Goal: Obtain resource: Download file/media

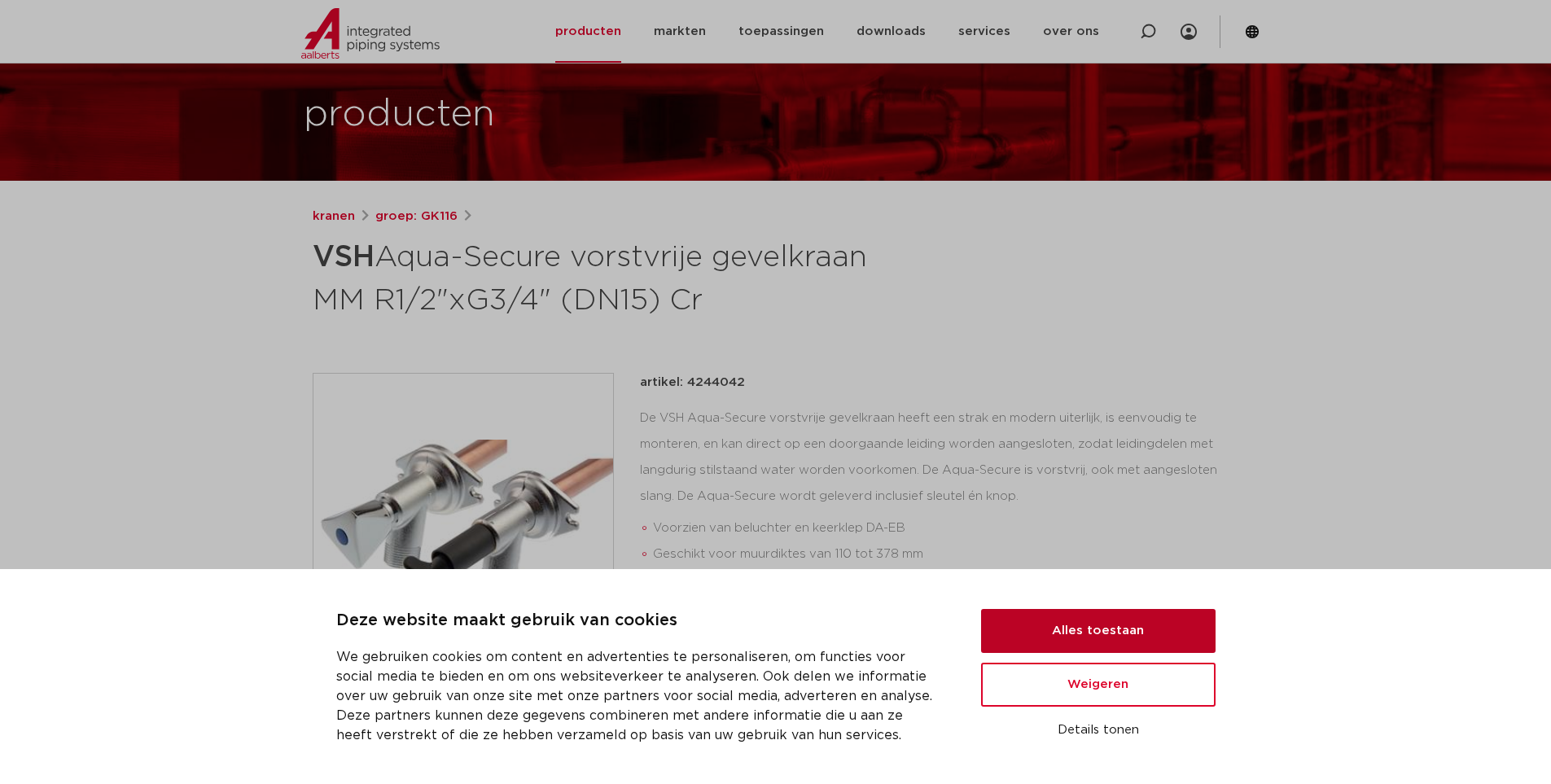
click at [1072, 618] on button "Alles toestaan" at bounding box center [1098, 630] width 234 height 44
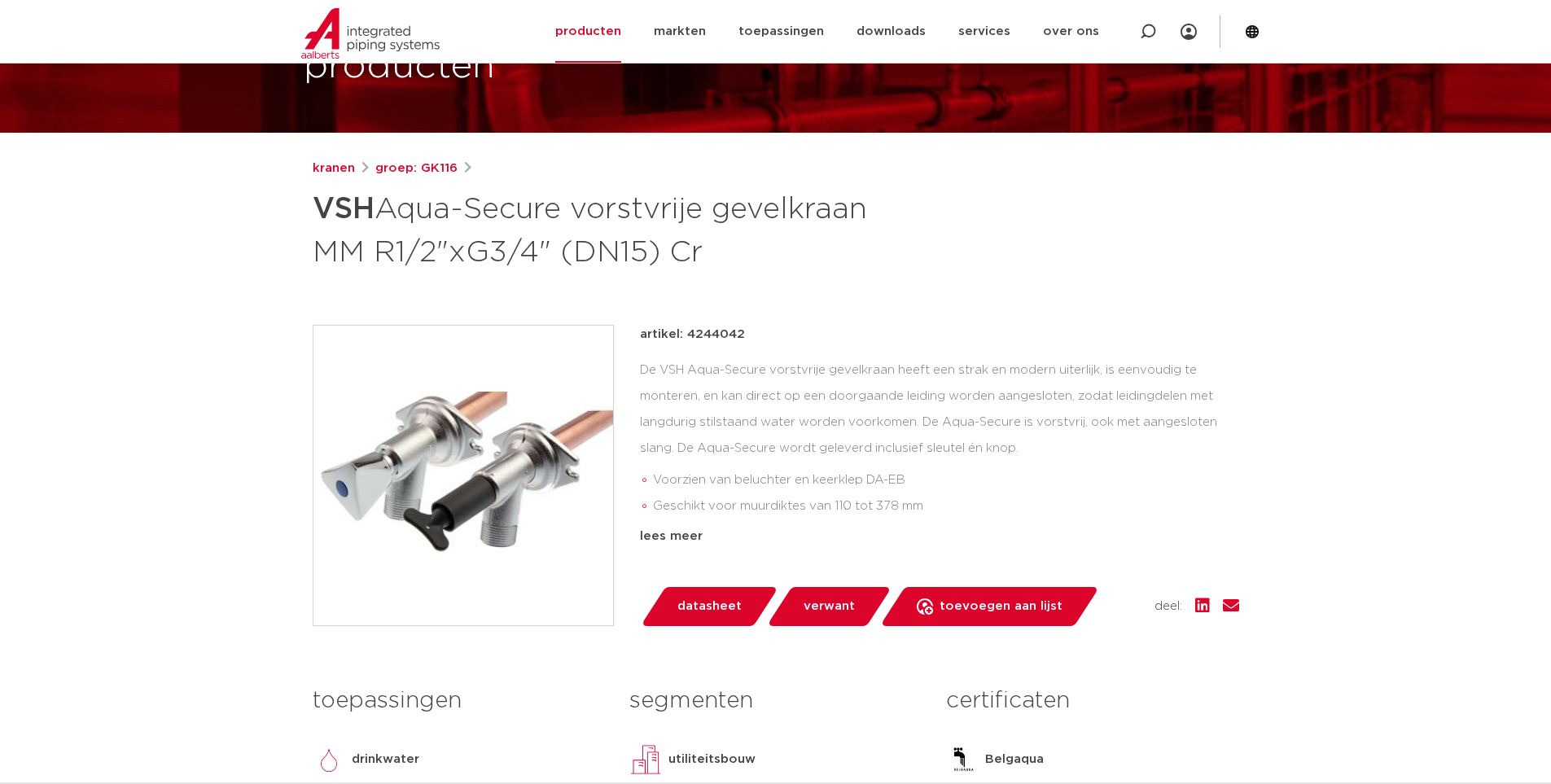
scroll to position [163, 0]
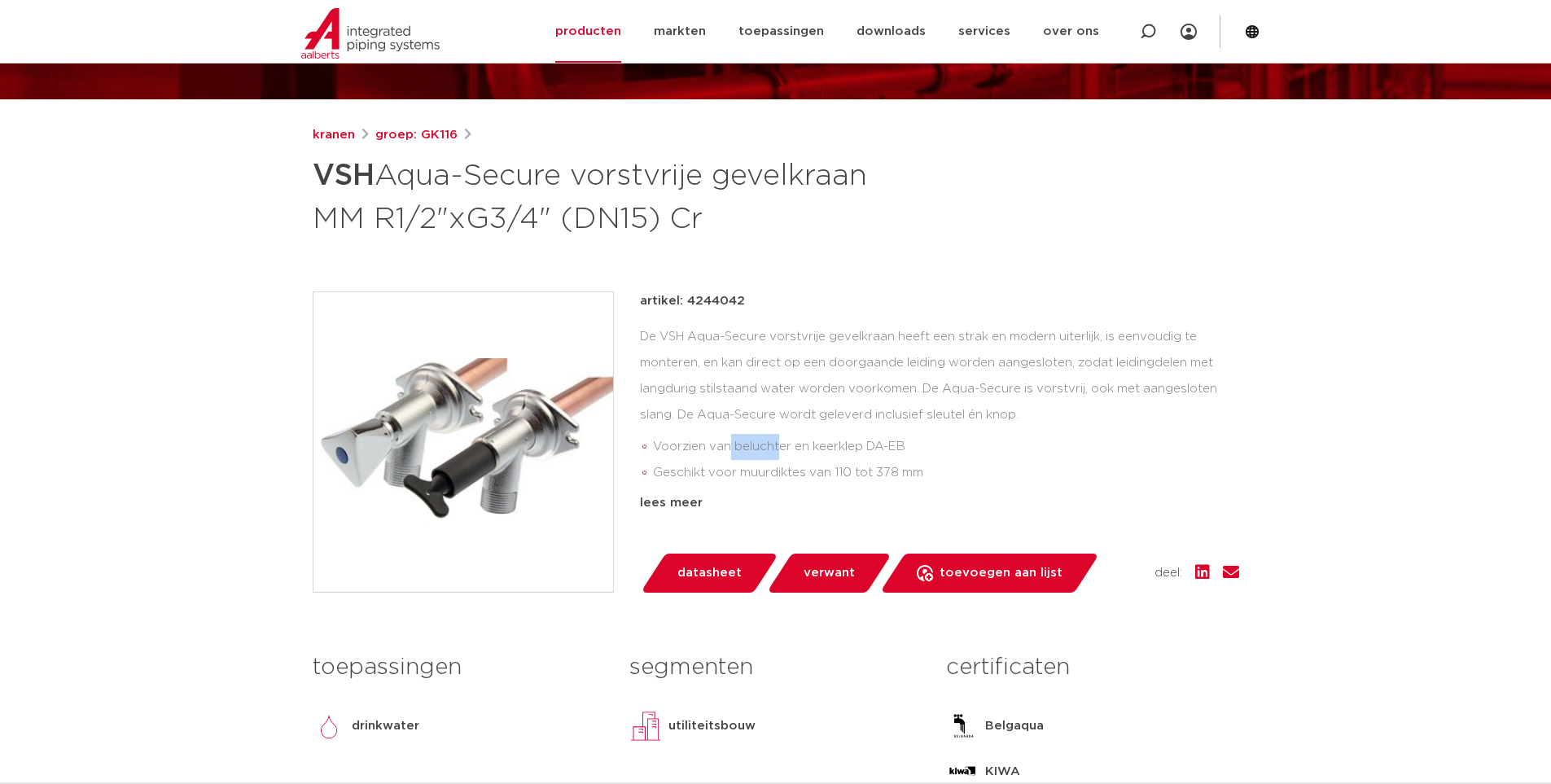
drag, startPoint x: 727, startPoint y: 446, endPoint x: 778, endPoint y: 445, distance: 51.0
click at [777, 445] on li "Voorzien van beluchter en keerklep DA-EB" at bounding box center [945, 446] width 586 height 26
click at [809, 445] on li "Voorzien van beluchter en keerklep DA-EB" at bounding box center [945, 446] width 586 height 26
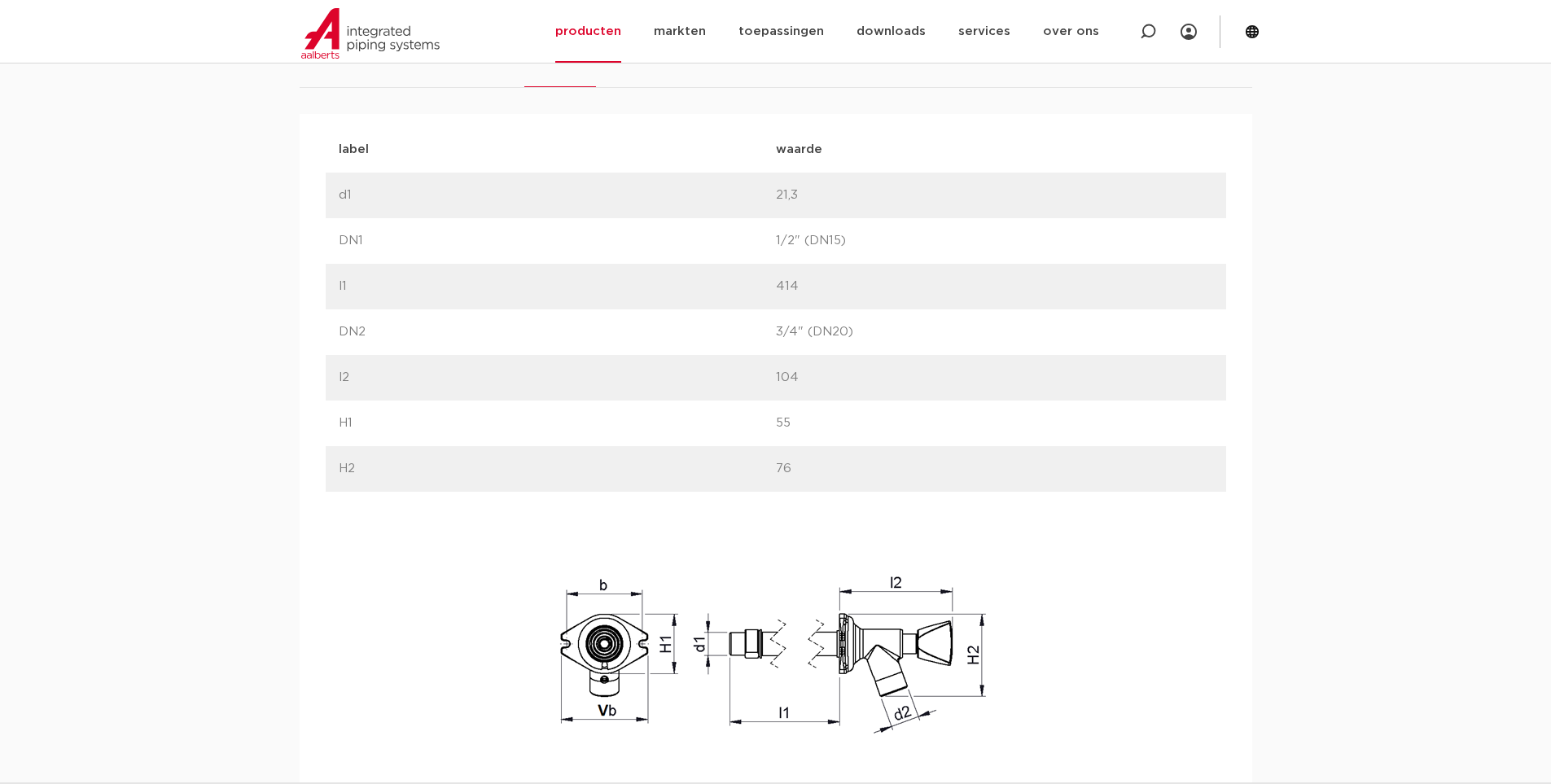
scroll to position [822, 0]
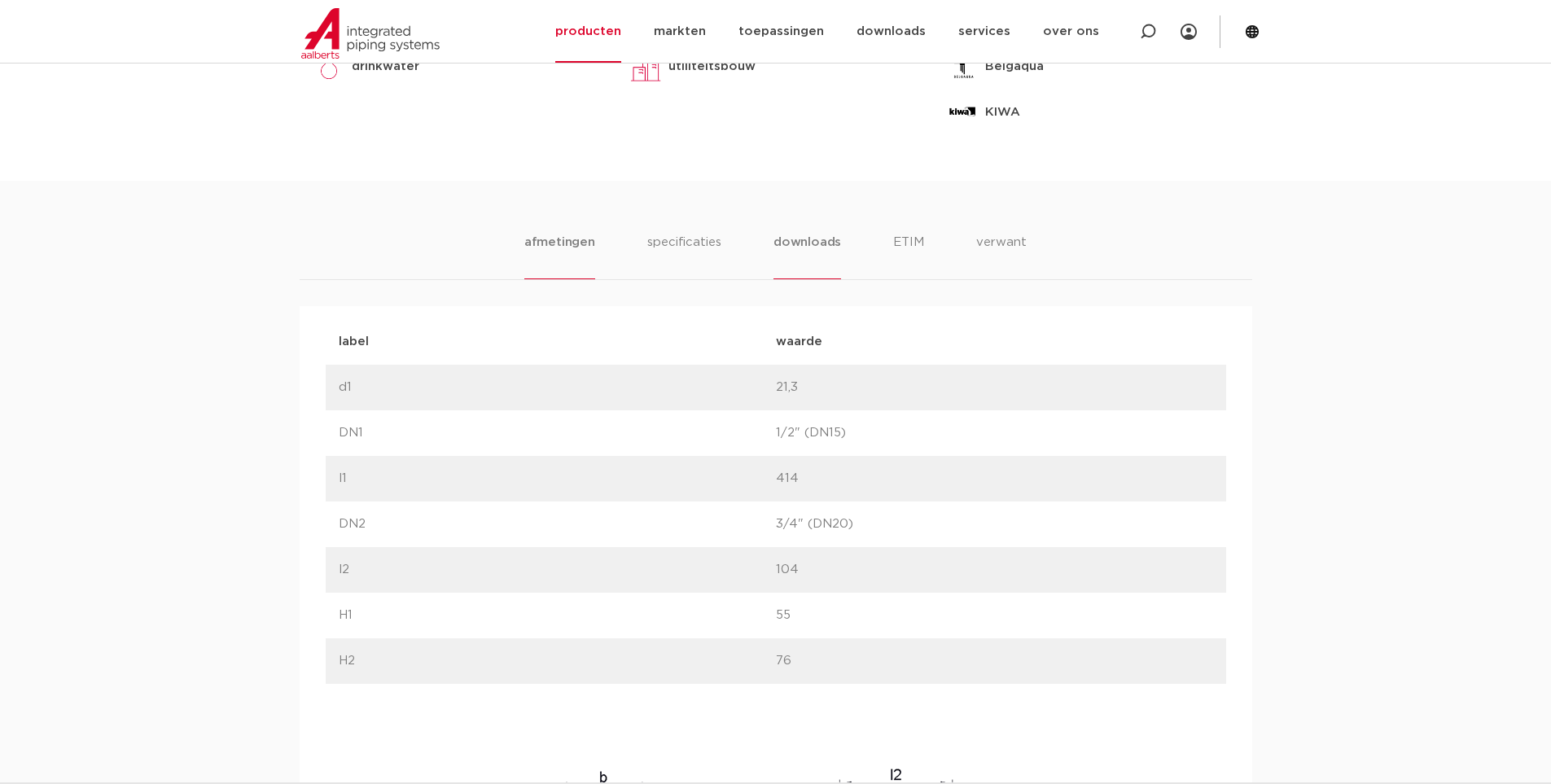
click at [782, 234] on li "downloads" at bounding box center [807, 256] width 67 height 46
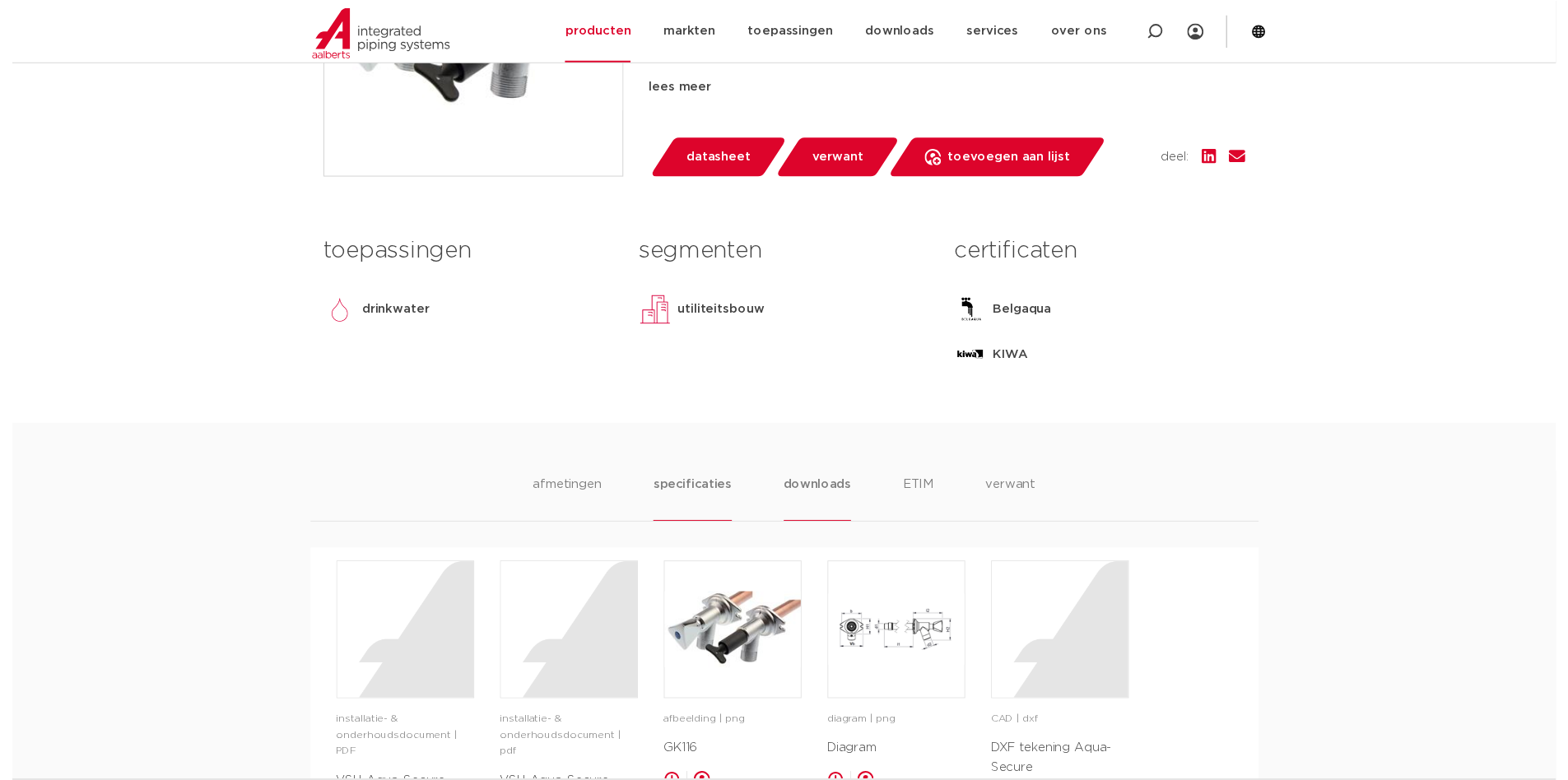
scroll to position [338, 0]
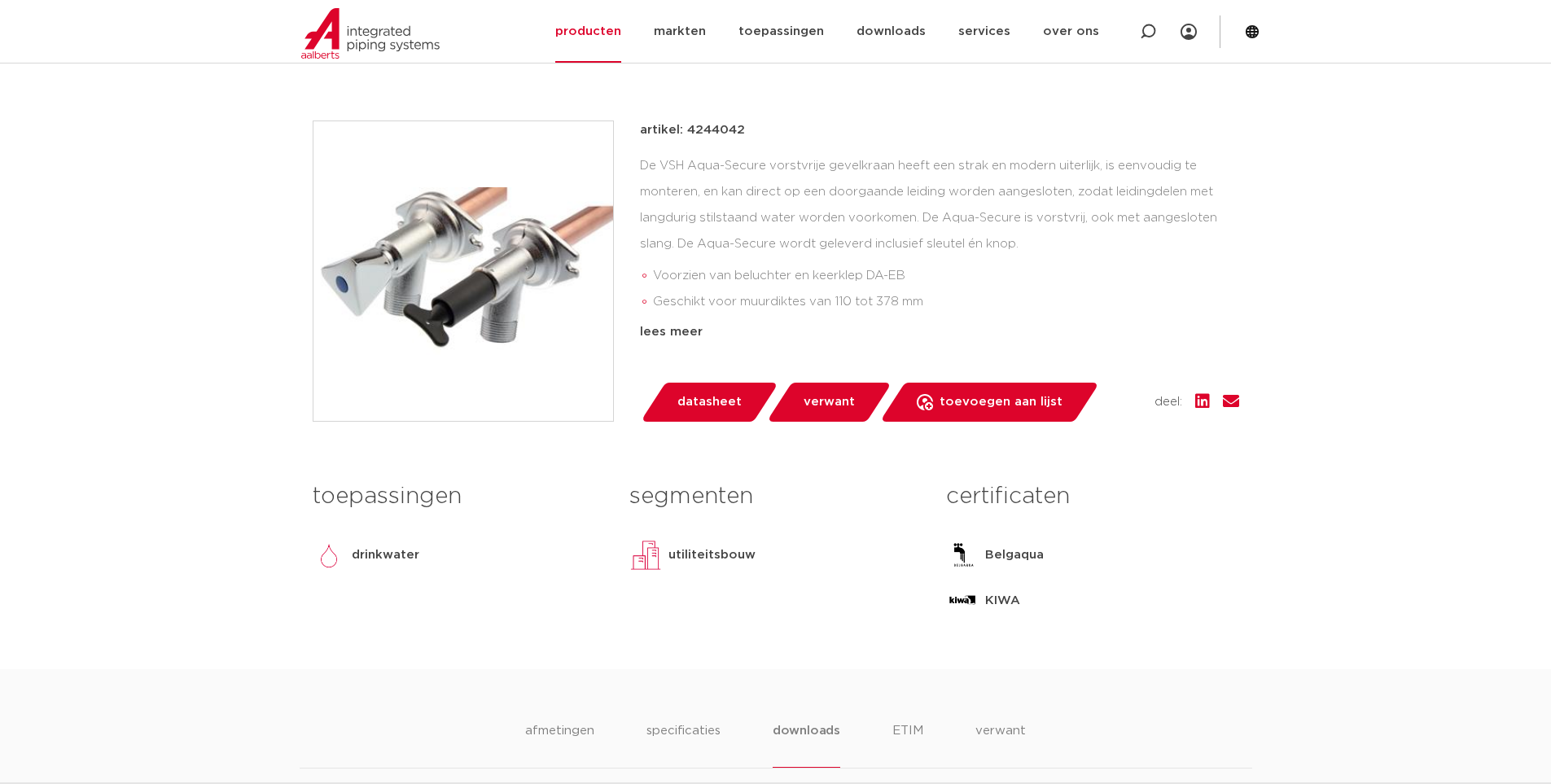
click at [743, 396] on link "datasheet" at bounding box center [709, 402] width 138 height 39
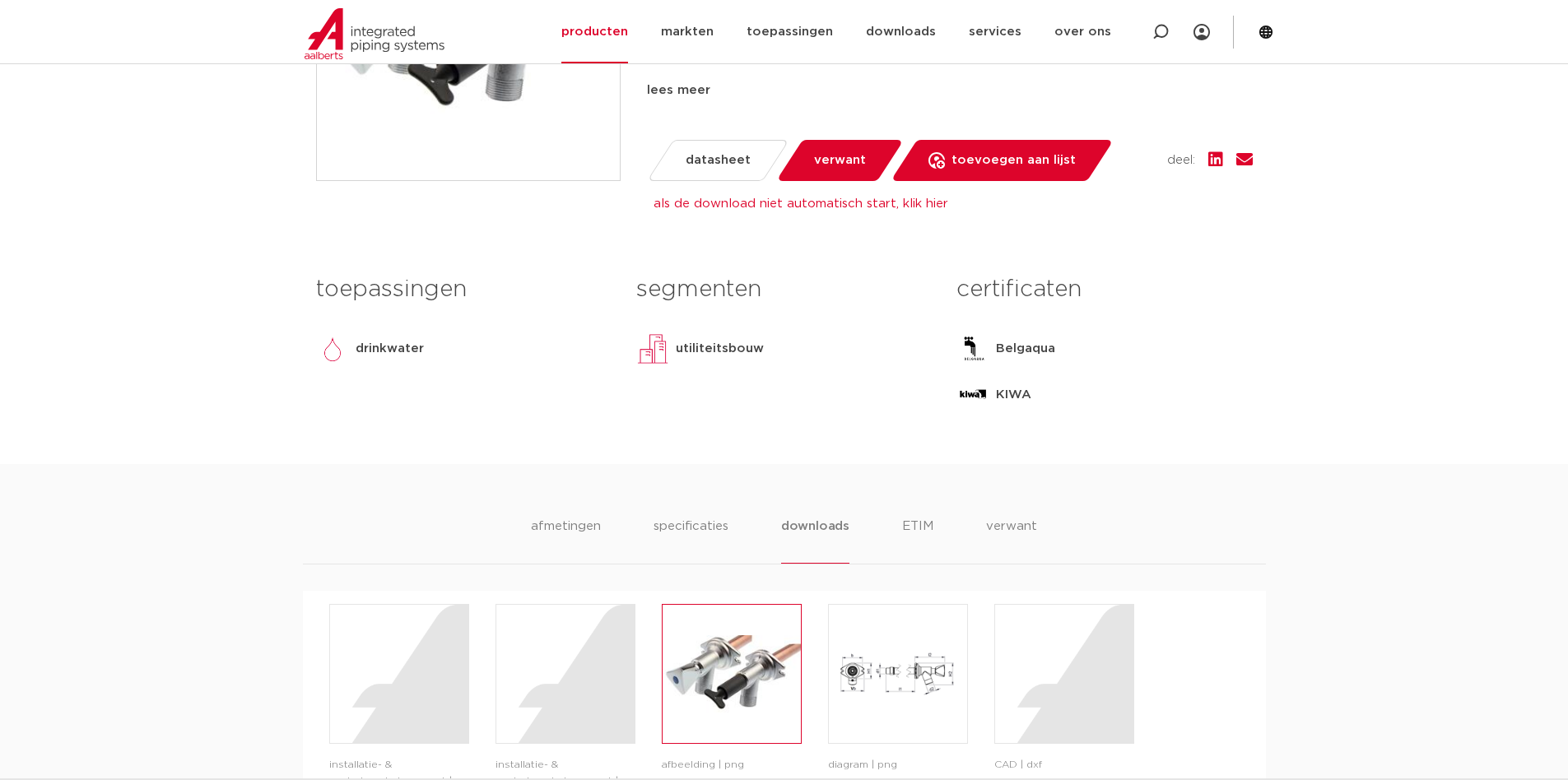
scroll to position [914, 0]
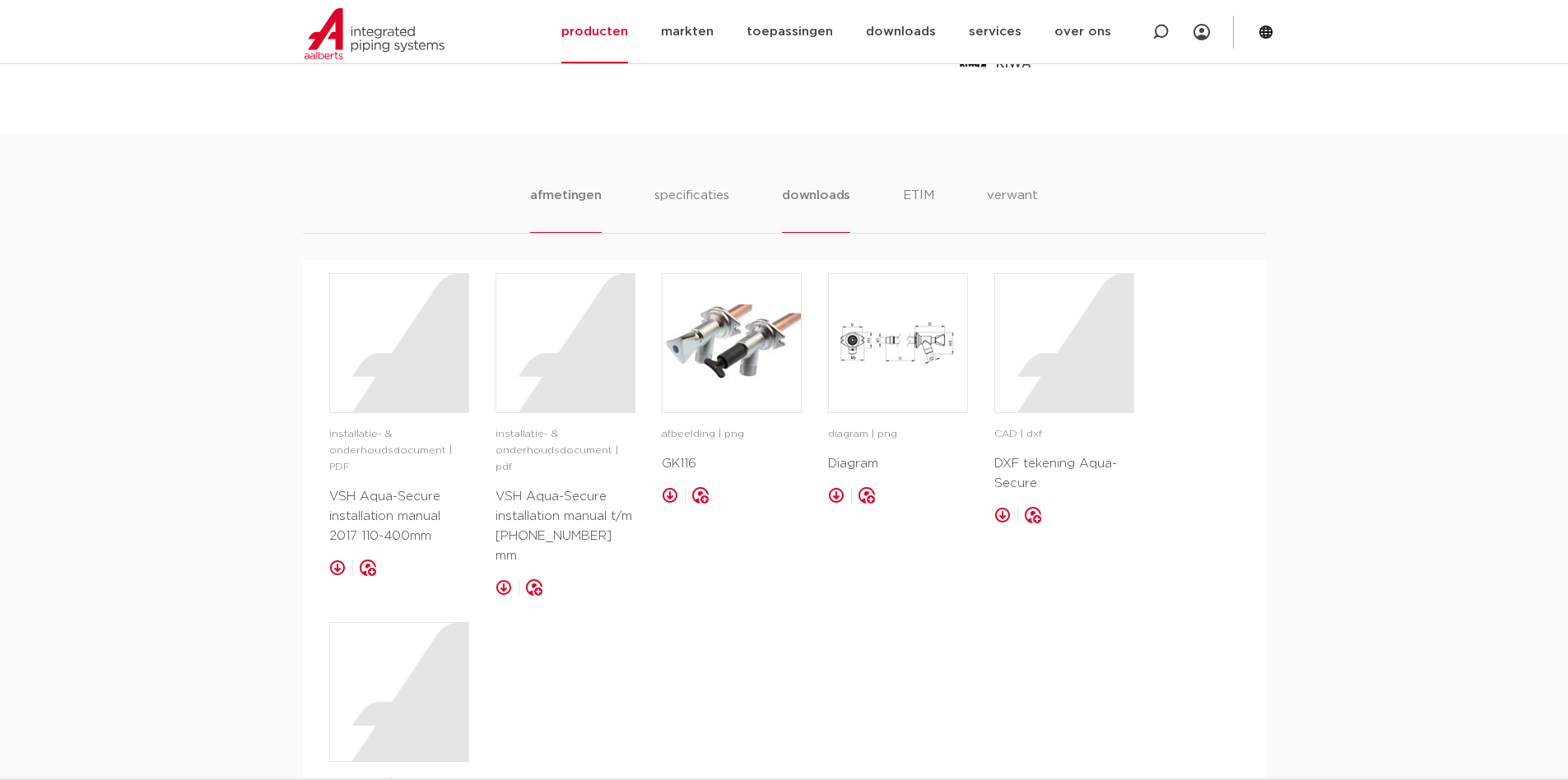
click at [567, 195] on li "afmetingen" at bounding box center [566, 209] width 72 height 47
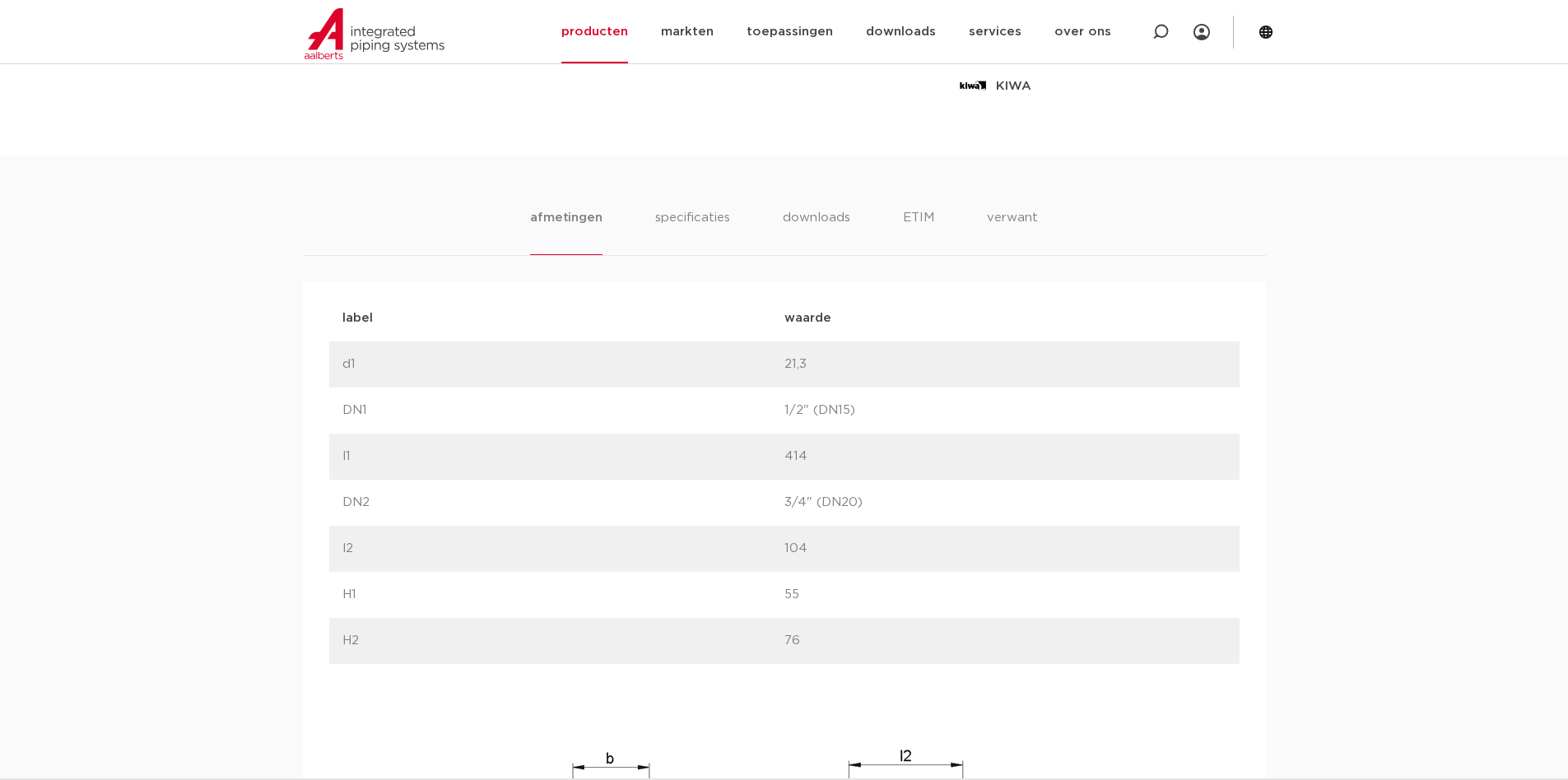
scroll to position [877, 0]
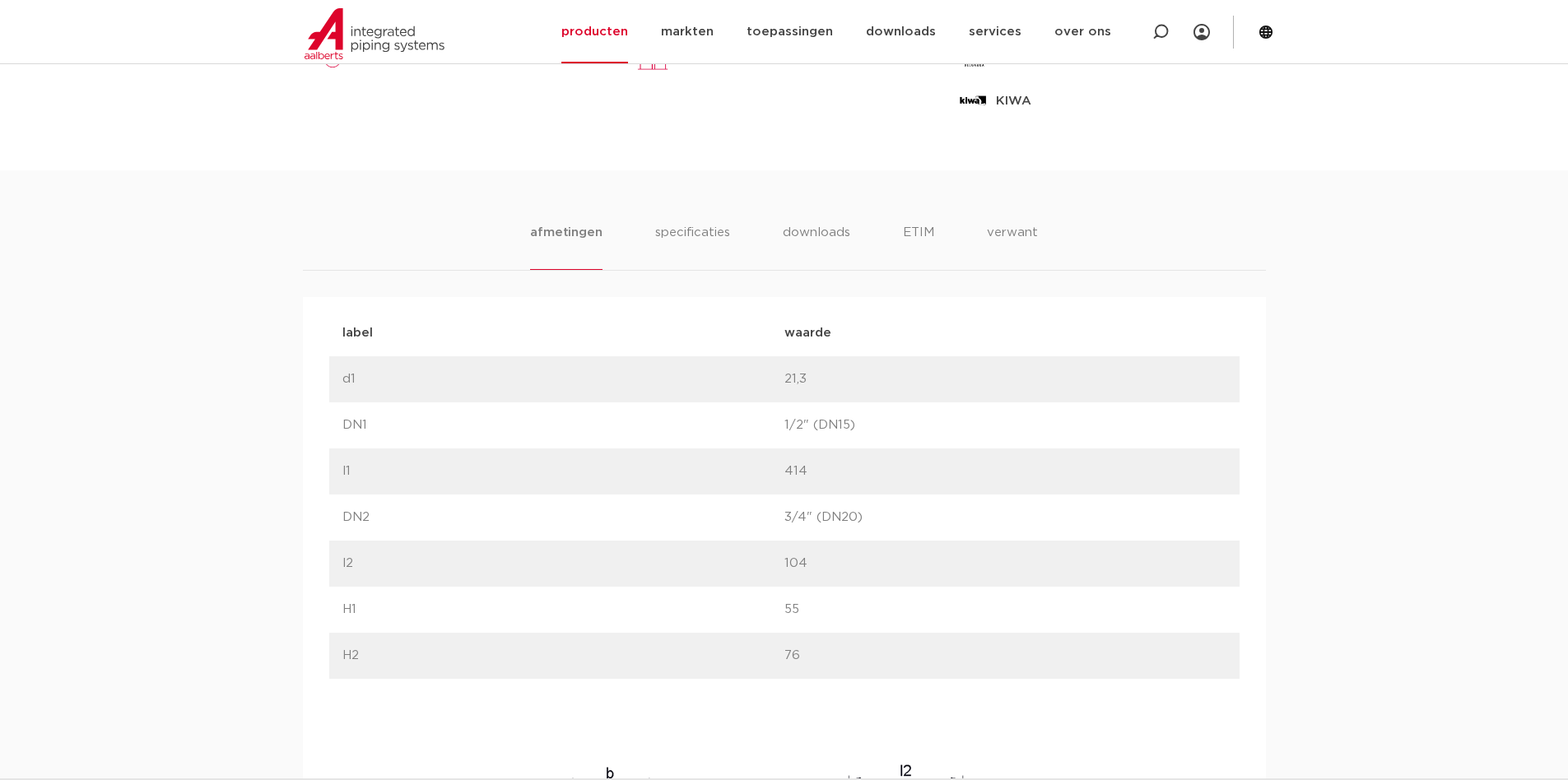
click at [976, 237] on ul "afmetingen specificaties downloads ETIM verwant" at bounding box center [784, 246] width 507 height 47
click at [818, 247] on li "downloads" at bounding box center [816, 246] width 68 height 47
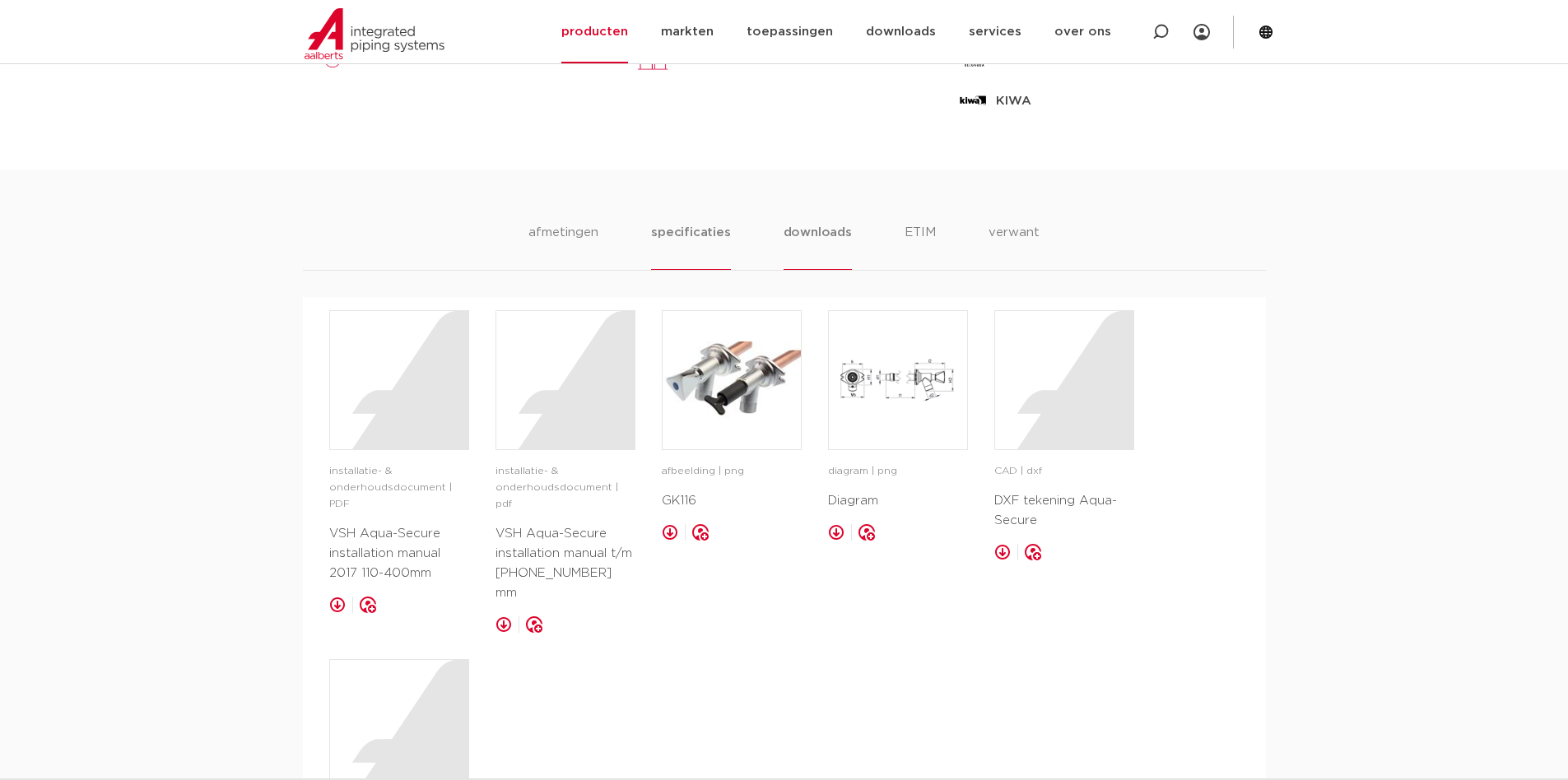
click at [702, 246] on li "specificaties" at bounding box center [690, 246] width 79 height 47
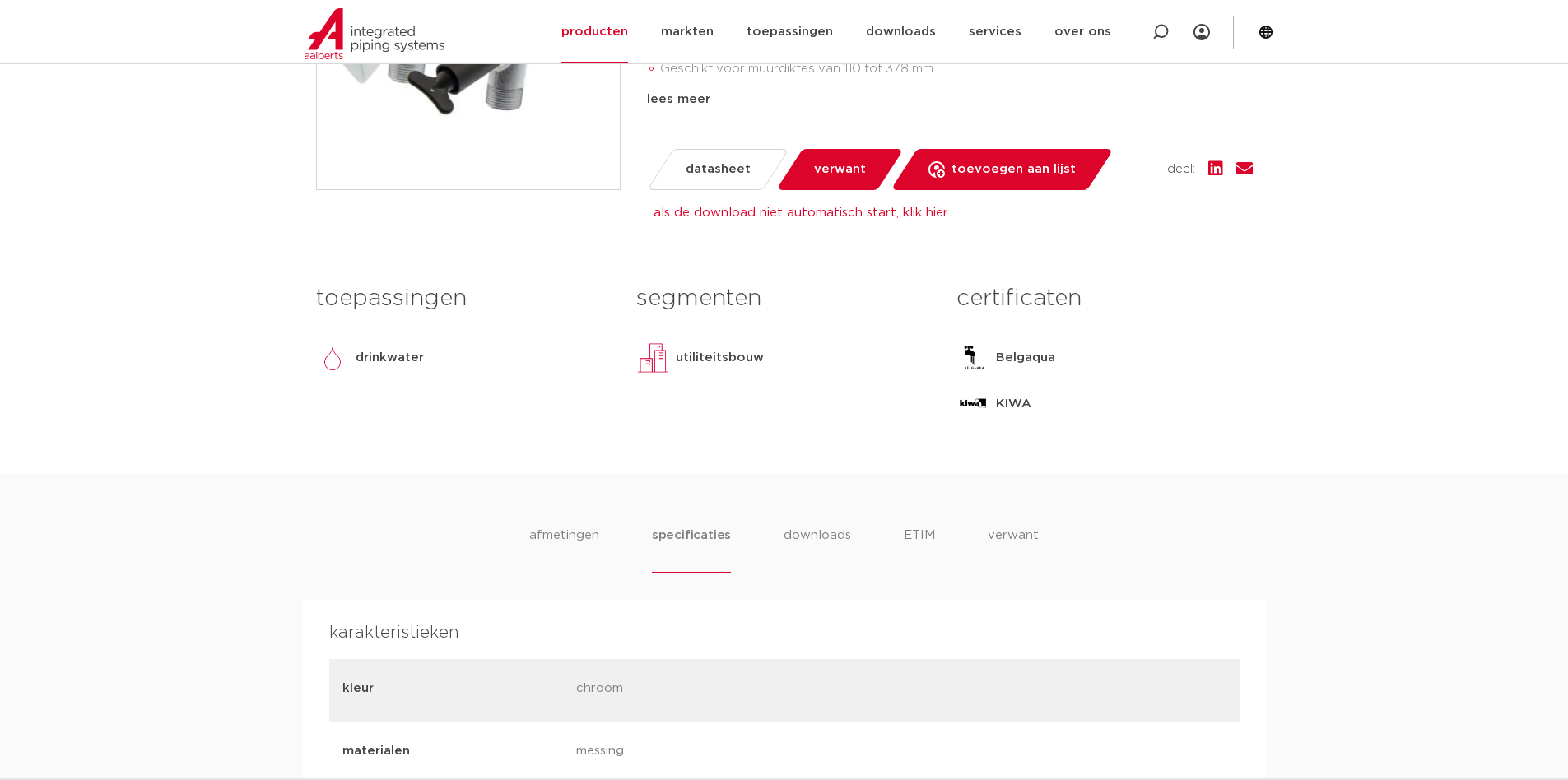
scroll to position [547, 0]
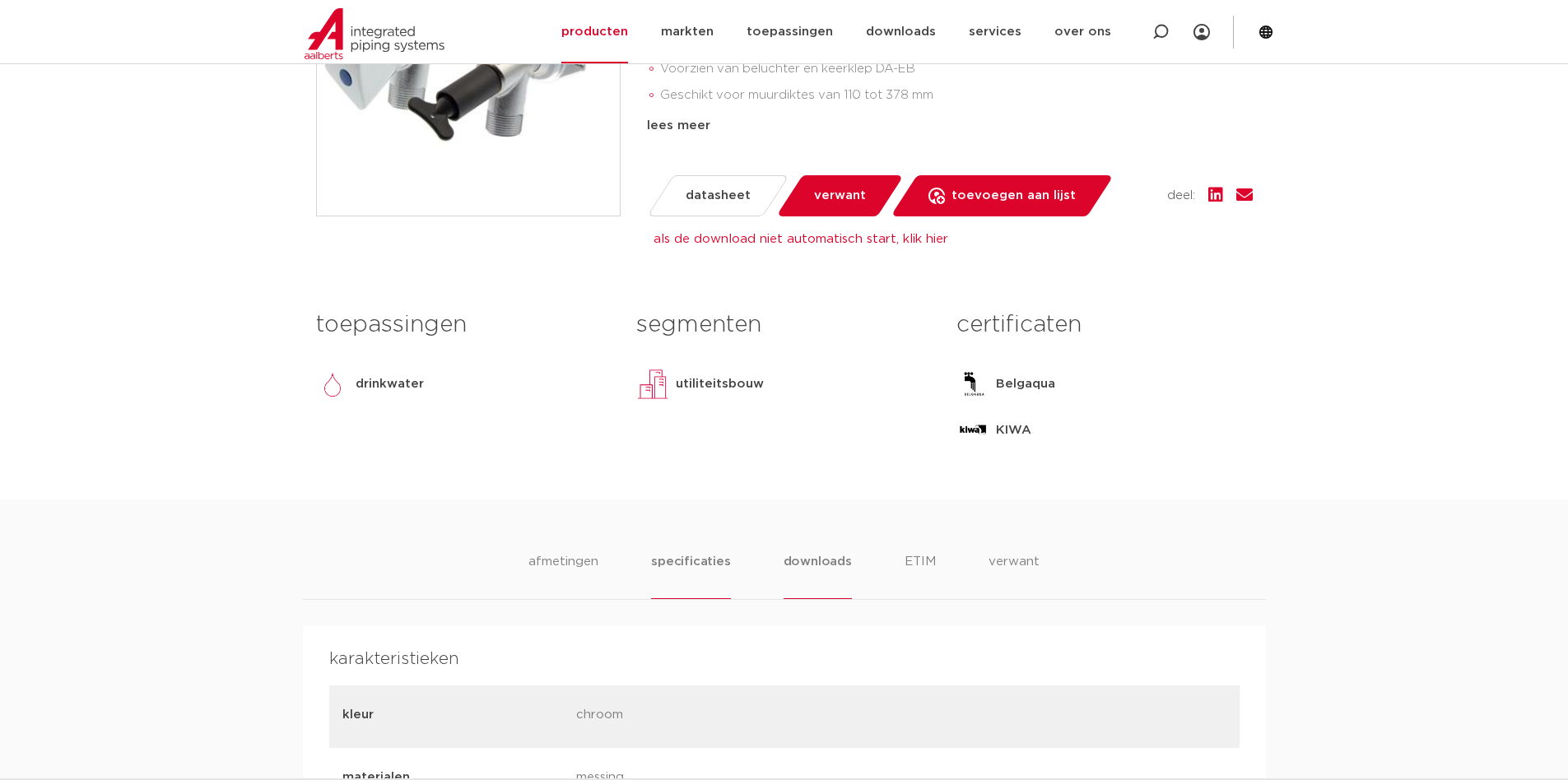
click at [836, 559] on li "downloads" at bounding box center [818, 575] width 68 height 47
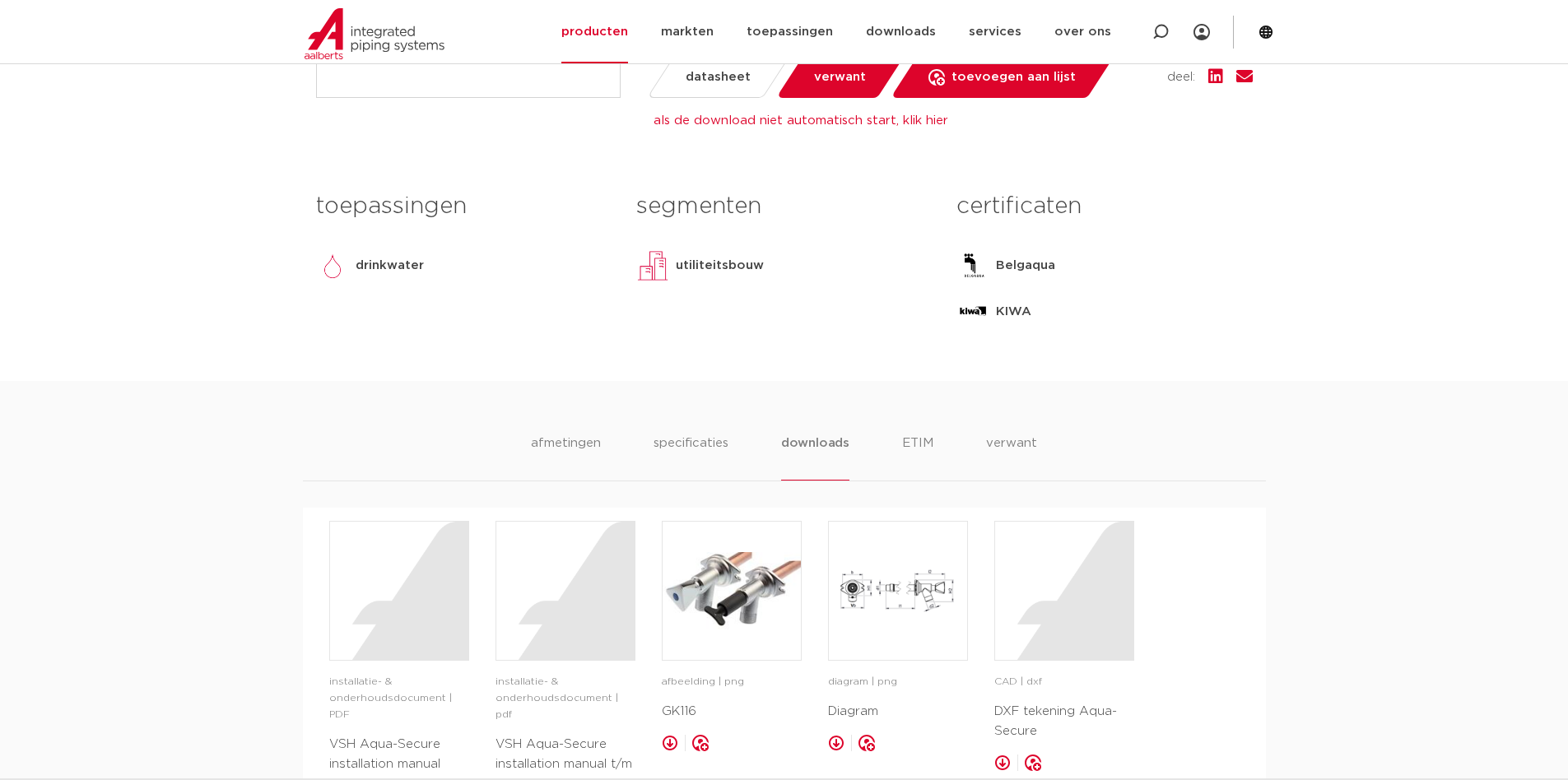
scroll to position [629, 0]
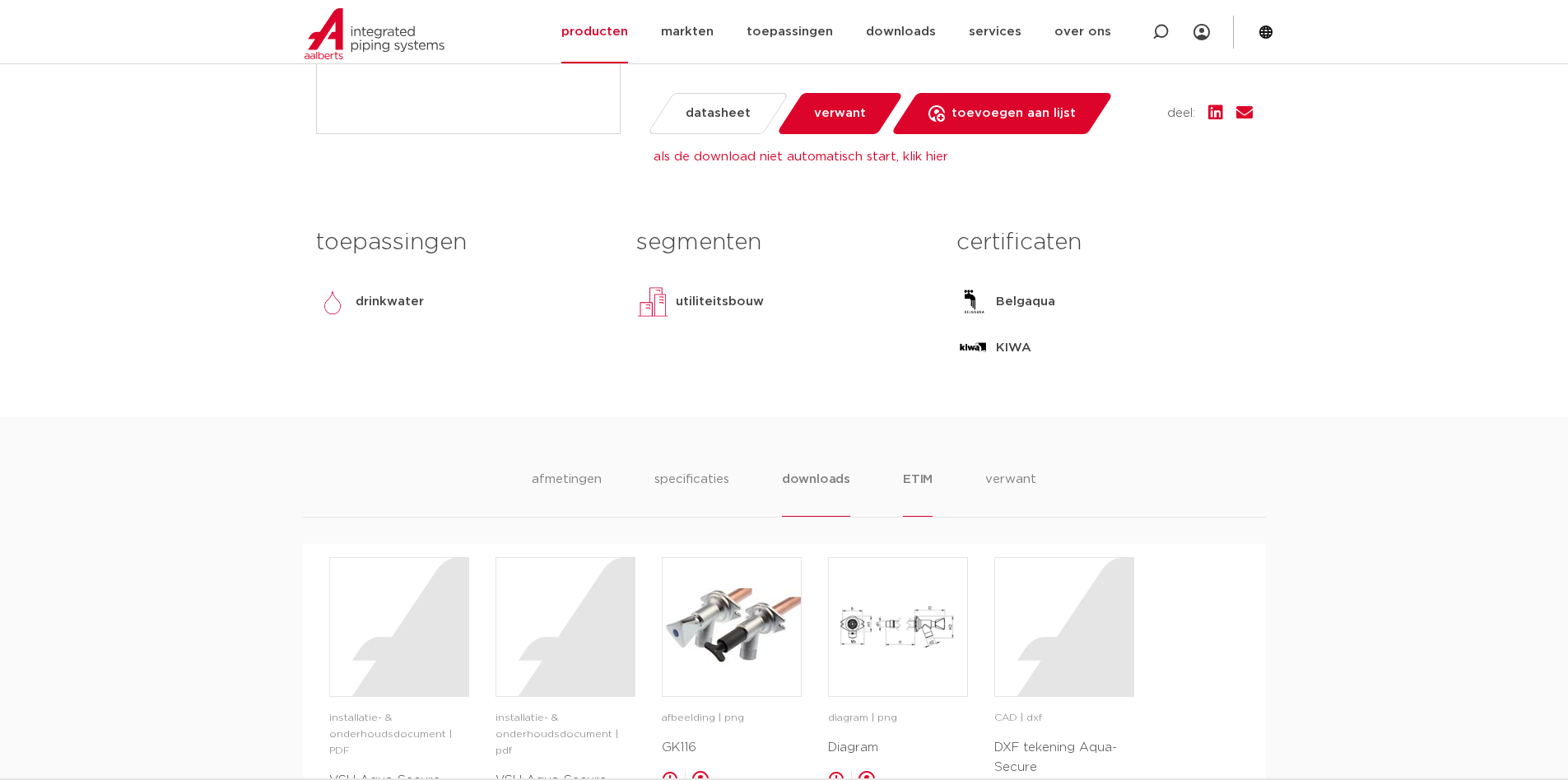
click at [920, 483] on li "ETIM" at bounding box center [918, 493] width 30 height 47
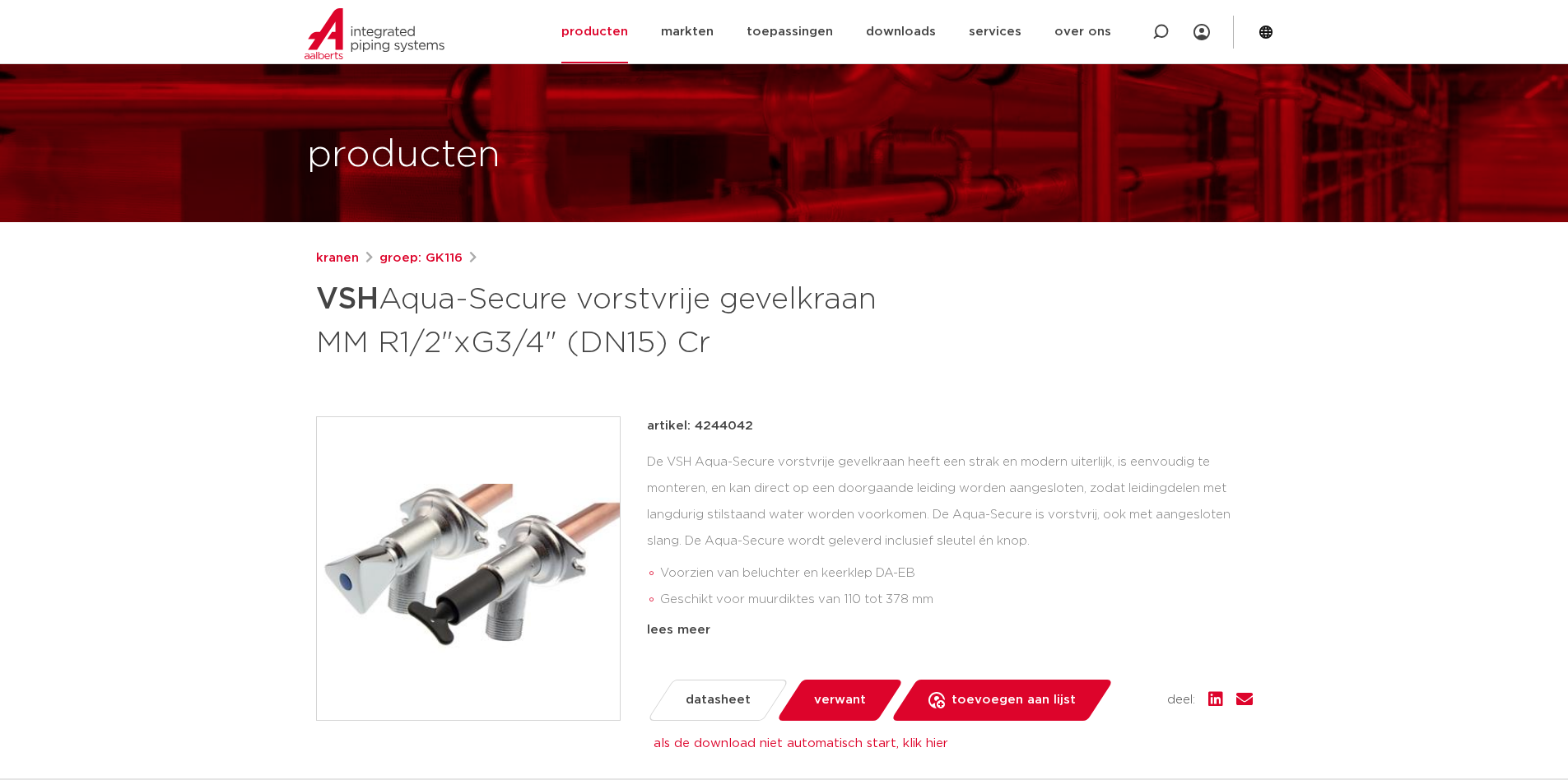
scroll to position [0, 0]
